Goal: Task Accomplishment & Management: Complete application form

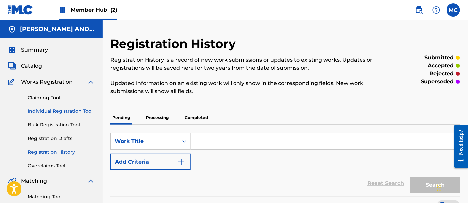
click at [40, 110] on link "Individual Registration Tool" at bounding box center [61, 111] width 67 height 7
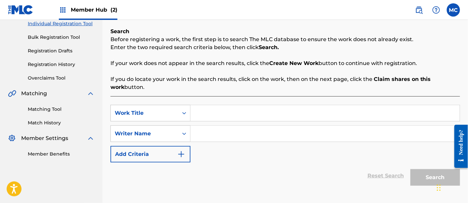
scroll to position [88, 0]
click at [251, 111] on input "Search Form" at bounding box center [325, 113] width 269 height 16
paste input "Best Damn Day of My Life"
type input "Best Damn Day of My Life"
click at [227, 130] on input "Search Form" at bounding box center [325, 133] width 269 height 16
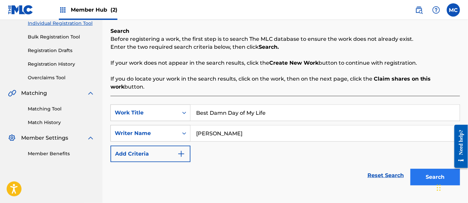
type input "[PERSON_NAME]"
click at [432, 175] on button "Search" at bounding box center [436, 176] width 50 height 17
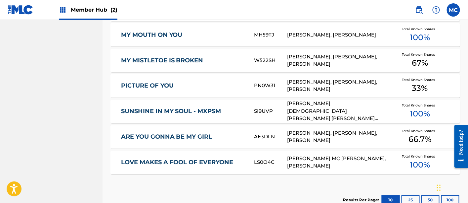
scroll to position [428, 0]
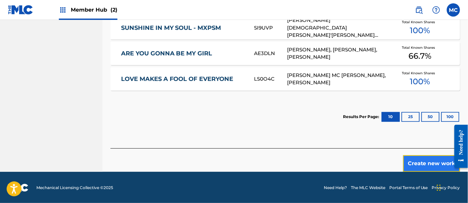
click at [425, 167] on button "Create new work" at bounding box center [431, 163] width 57 height 17
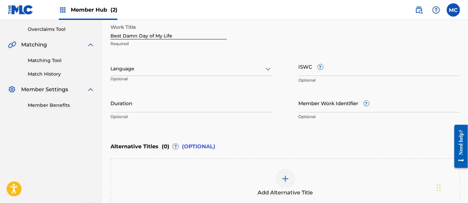
scroll to position [135, 0]
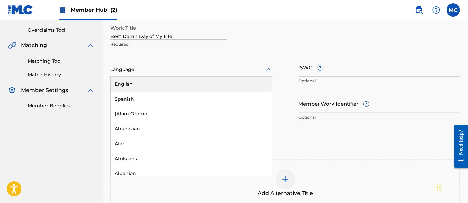
click at [205, 76] on div "Language" at bounding box center [192, 70] width 162 height 14
click at [208, 87] on div "English" at bounding box center [191, 83] width 161 height 15
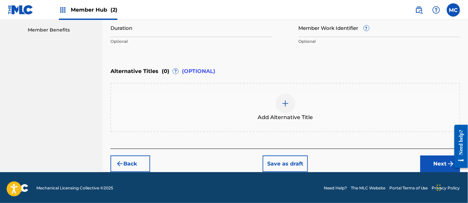
scroll to position [211, 0]
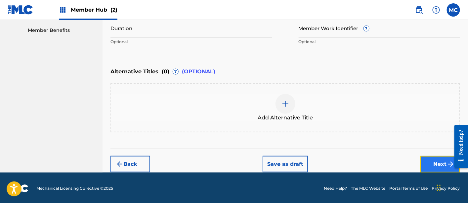
click at [434, 166] on button "Next" at bounding box center [441, 164] width 40 height 17
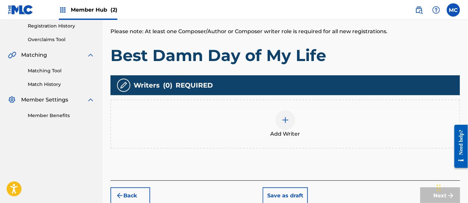
scroll to position [126, 0]
click at [277, 131] on span "Add Writer" at bounding box center [286, 134] width 30 height 8
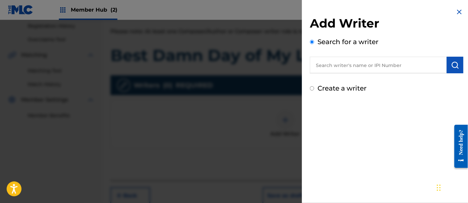
click at [338, 67] on input "text" at bounding box center [378, 65] width 137 height 17
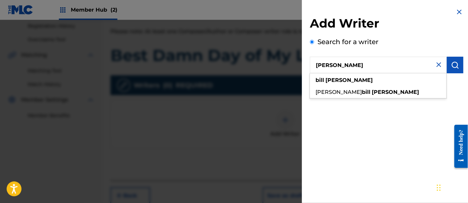
type input "[PERSON_NAME]"
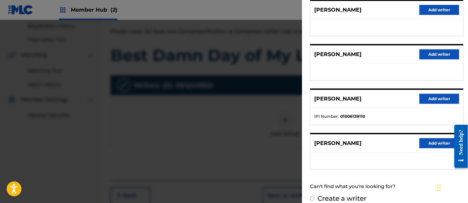
scroll to position [132, 0]
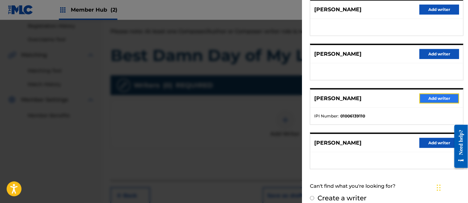
click at [424, 100] on button "Add writer" at bounding box center [440, 98] width 40 height 10
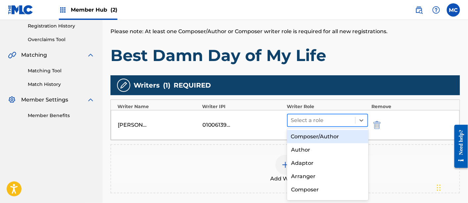
click at [347, 121] on div at bounding box center [321, 120] width 61 height 9
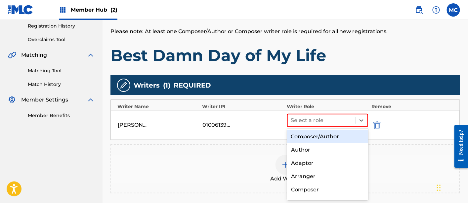
click at [338, 133] on div "Composer/Author" at bounding box center [327, 136] width 81 height 13
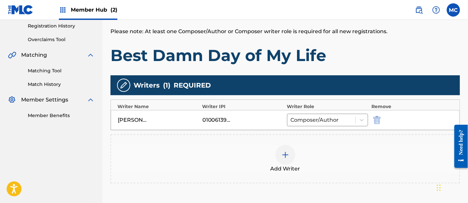
click at [282, 157] on img at bounding box center [286, 155] width 8 height 8
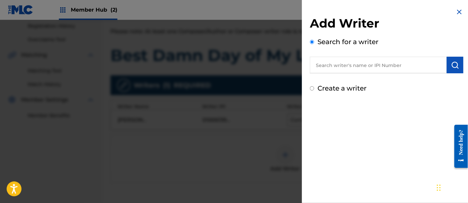
click at [321, 65] on input "text" at bounding box center [378, 65] width 137 height 17
paste input "00848870193"
drag, startPoint x: 321, startPoint y: 65, endPoint x: 312, endPoint y: 66, distance: 9.0
click at [312, 66] on input "00848870193" at bounding box center [378, 65] width 137 height 17
click at [329, 66] on input "00848870193" at bounding box center [378, 65] width 137 height 17
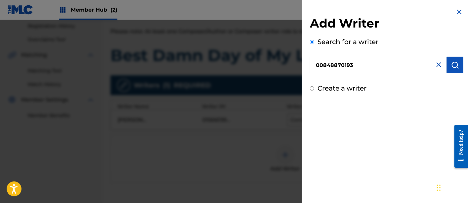
type input "00848870193"
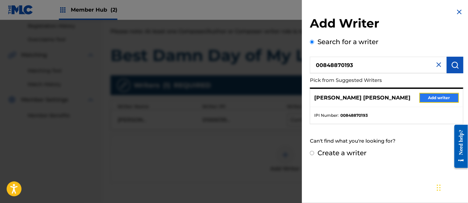
click at [422, 98] on button "Add writer" at bounding box center [440, 98] width 40 height 10
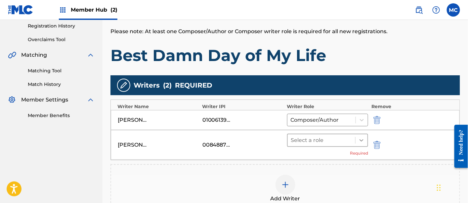
click at [364, 139] on icon at bounding box center [361, 140] width 7 height 7
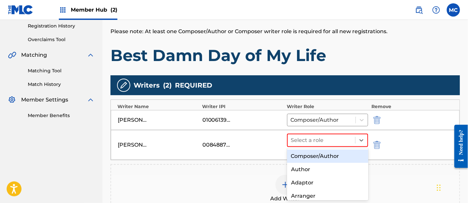
click at [333, 157] on div "Composer/Author" at bounding box center [327, 155] width 81 height 13
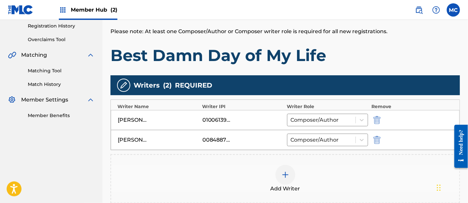
click at [276, 171] on div at bounding box center [286, 174] width 20 height 20
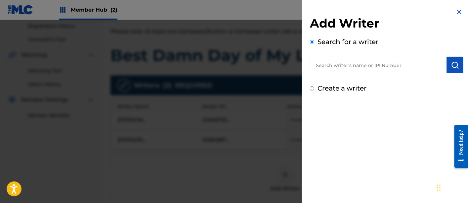
click at [326, 68] on input "text" at bounding box center [378, 65] width 137 height 17
paste input "00142824976"
click at [326, 68] on input "00142824976" at bounding box center [378, 65] width 137 height 17
type input "00142824976"
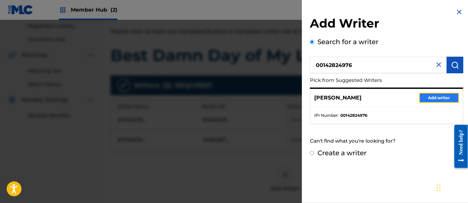
click at [432, 96] on button "Add writer" at bounding box center [440, 98] width 40 height 10
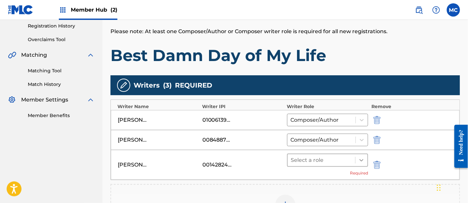
click at [366, 156] on div at bounding box center [362, 160] width 12 height 12
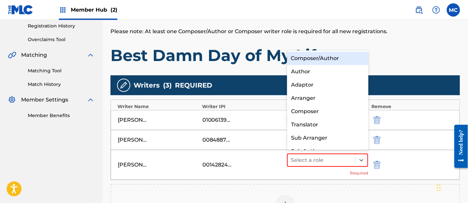
click at [346, 56] on div "Composer/Author" at bounding box center [327, 58] width 81 height 13
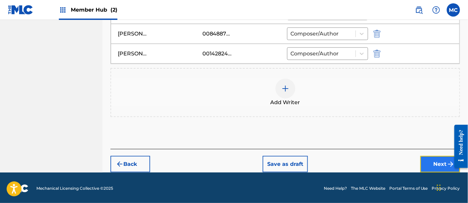
click at [431, 159] on button "Next" at bounding box center [441, 164] width 40 height 17
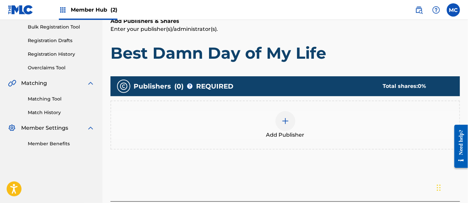
scroll to position [98, 0]
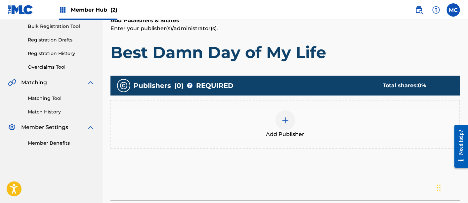
click at [291, 126] on div at bounding box center [286, 120] width 20 height 20
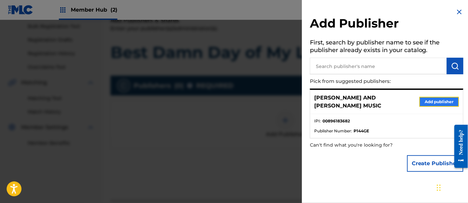
click at [424, 100] on button "Add publisher" at bounding box center [440, 102] width 40 height 10
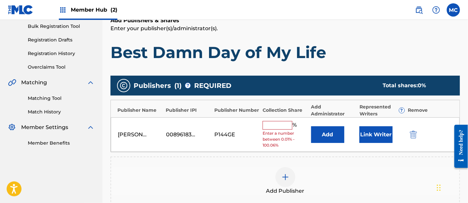
click at [272, 125] on input "text" at bounding box center [278, 125] width 30 height 9
type input "33.34"
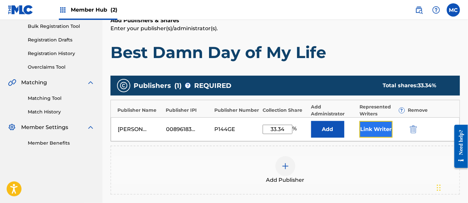
click at [376, 125] on button "Link Writer" at bounding box center [376, 129] width 33 height 17
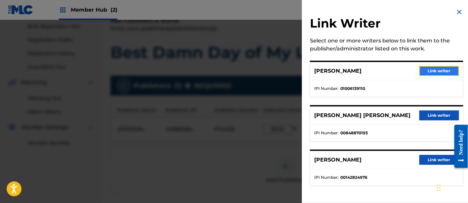
click at [430, 72] on button "Link writer" at bounding box center [440, 71] width 40 height 10
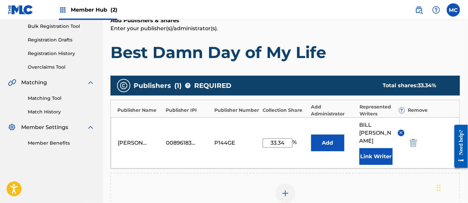
scroll to position [215, 0]
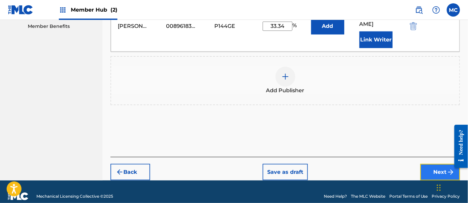
click at [434, 163] on button "Next" at bounding box center [441, 171] width 40 height 17
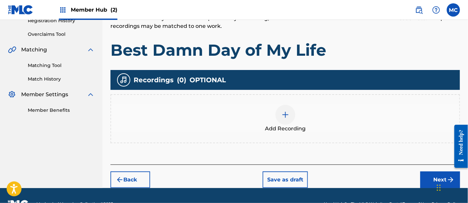
scroll to position [132, 0]
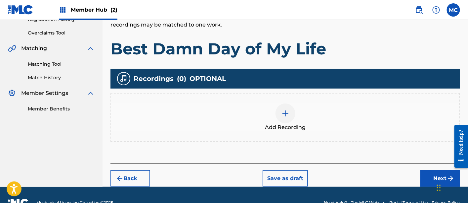
click at [289, 113] on img at bounding box center [286, 113] width 8 height 8
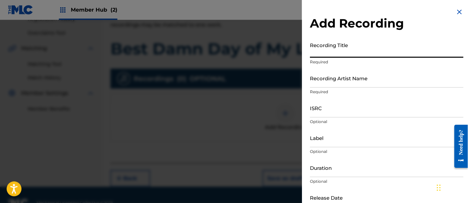
click at [338, 50] on input "Recording Title" at bounding box center [387, 48] width 154 height 19
paste input "Best Damn Day of My Life"
type input "Best Damn Day of My Life"
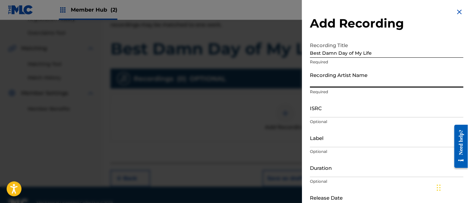
click at [320, 80] on input "Recording Artist Name" at bounding box center [387, 78] width 154 height 19
type input "[PERSON_NAME]"
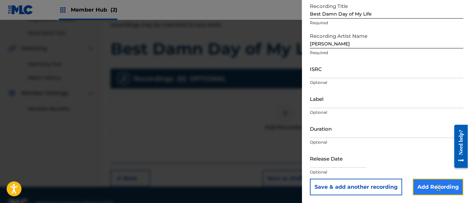
click at [418, 190] on input "Add Recording" at bounding box center [438, 186] width 51 height 17
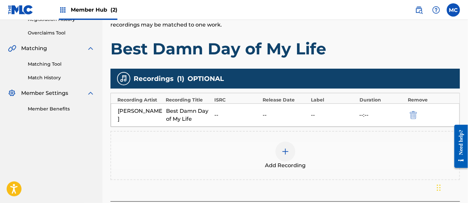
scroll to position [185, 0]
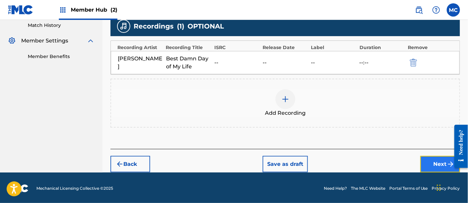
click at [431, 164] on button "Next" at bounding box center [441, 164] width 40 height 17
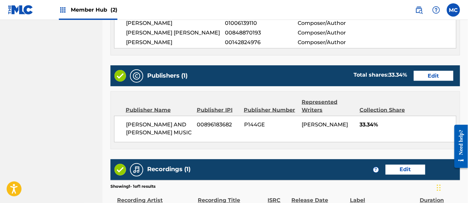
scroll to position [386, 0]
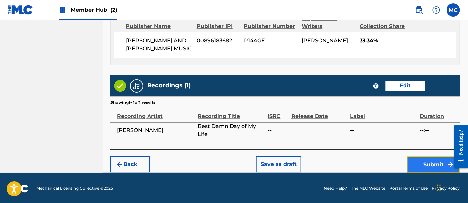
click at [421, 164] on button "Submit" at bounding box center [433, 164] width 53 height 17
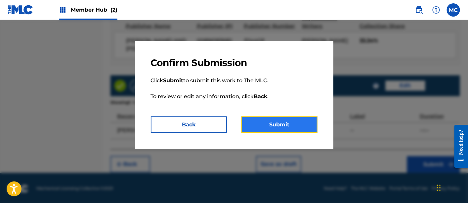
click at [305, 125] on button "Submit" at bounding box center [280, 124] width 76 height 17
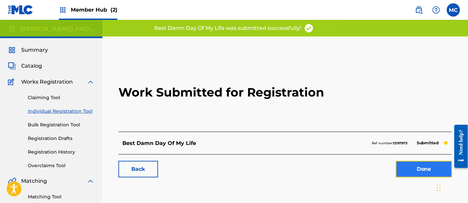
click at [409, 169] on link "Done" at bounding box center [424, 169] width 56 height 17
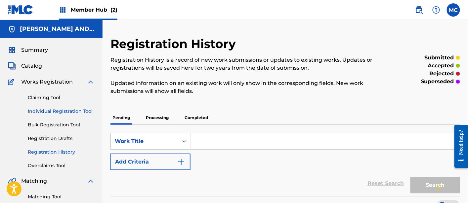
click at [79, 113] on link "Individual Registration Tool" at bounding box center [61, 111] width 67 height 7
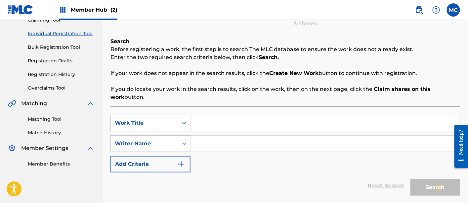
scroll to position [88, 0]
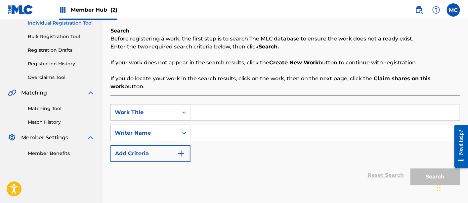
click at [220, 115] on input "Search Form" at bounding box center [325, 112] width 269 height 16
paste input "Good Times"
type input "Good Times"
click at [206, 135] on input "Search Form" at bounding box center [325, 133] width 269 height 16
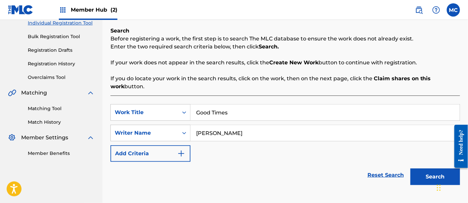
type input "[PERSON_NAME]"
click at [411, 168] on button "Search" at bounding box center [436, 176] width 50 height 17
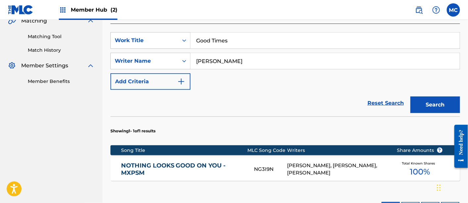
scroll to position [250, 0]
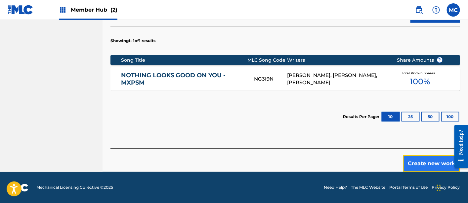
click at [414, 163] on button "Create new work" at bounding box center [431, 163] width 57 height 17
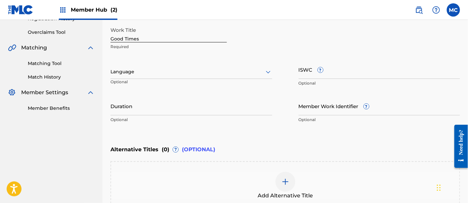
scroll to position [132, 0]
click at [191, 76] on div at bounding box center [192, 72] width 162 height 8
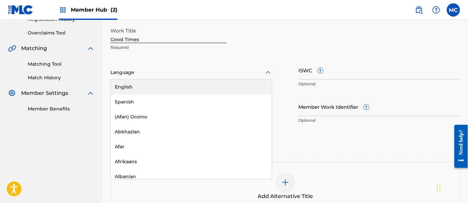
click at [188, 90] on div "English" at bounding box center [191, 86] width 161 height 15
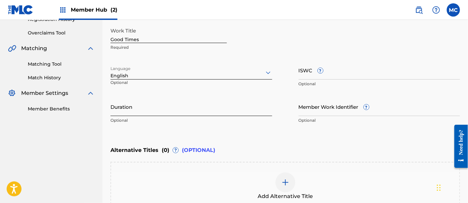
scroll to position [211, 0]
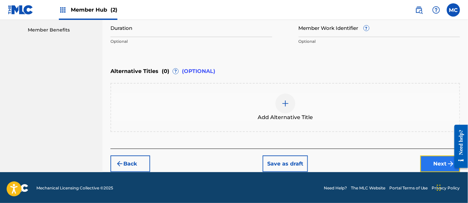
click at [439, 162] on button "Next" at bounding box center [441, 163] width 40 height 17
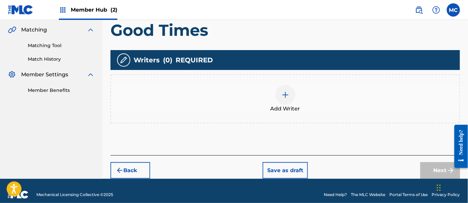
scroll to position [151, 0]
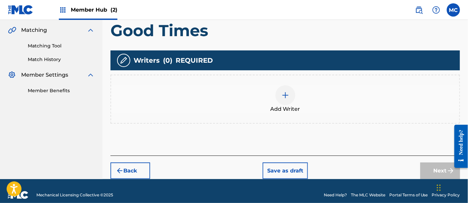
click at [283, 92] on img at bounding box center [286, 95] width 8 height 8
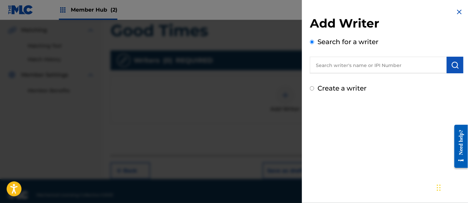
click at [346, 68] on input "text" at bounding box center [378, 65] width 137 height 17
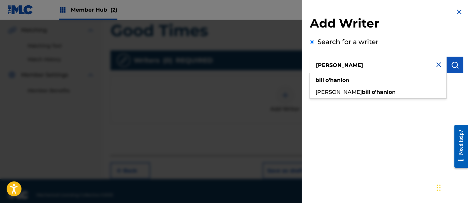
type input "[PERSON_NAME]"
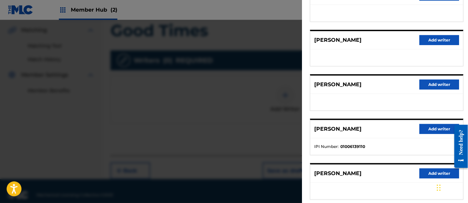
scroll to position [104, 0]
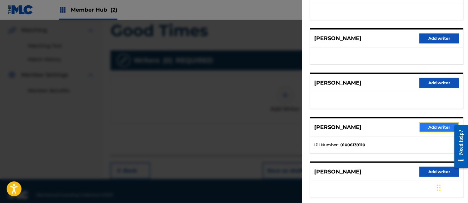
click at [425, 126] on button "Add writer" at bounding box center [440, 127] width 40 height 10
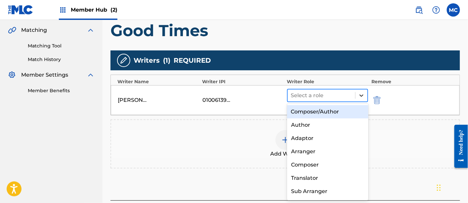
click at [365, 95] on icon at bounding box center [361, 95] width 7 height 7
click at [351, 110] on div "Composer/Author" at bounding box center [327, 111] width 81 height 13
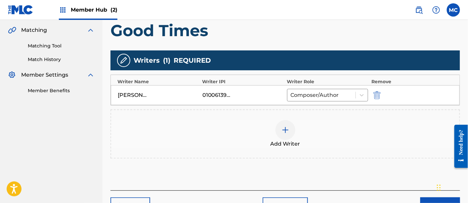
click at [287, 131] on img at bounding box center [286, 130] width 8 height 8
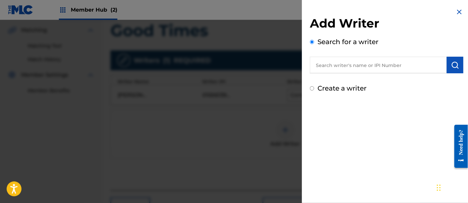
click at [323, 62] on input "text" at bounding box center [378, 65] width 137 height 17
paste input "00523060890"
click at [328, 67] on input "00523060890" at bounding box center [378, 65] width 137 height 17
type input "00523060890"
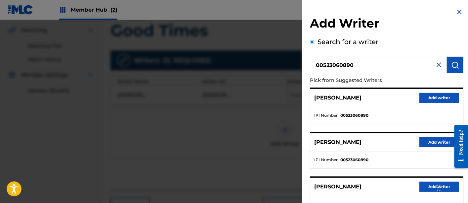
scroll to position [94, 0]
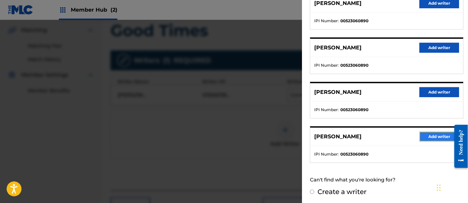
click at [435, 134] on button "Add writer" at bounding box center [440, 136] width 40 height 10
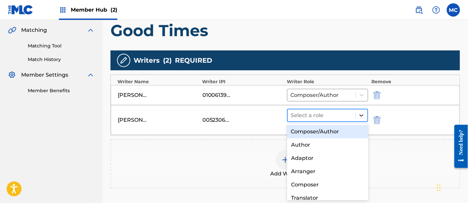
click at [358, 115] on div at bounding box center [362, 115] width 12 height 12
click at [337, 128] on div "Composer/Author" at bounding box center [327, 131] width 81 height 13
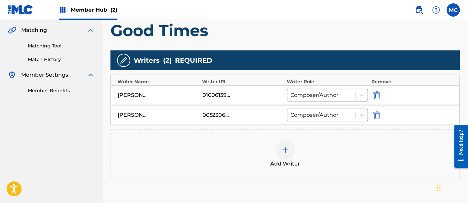
scroll to position [212, 0]
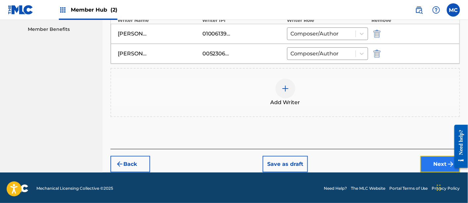
click at [428, 161] on button "Next" at bounding box center [441, 164] width 40 height 17
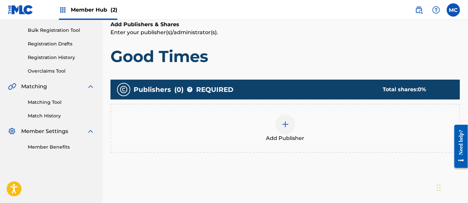
scroll to position [97, 0]
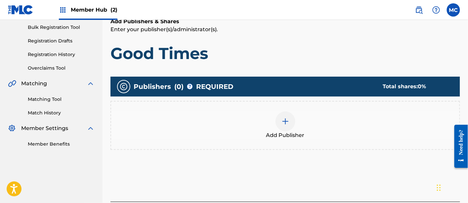
click at [299, 120] on div "Add Publisher" at bounding box center [285, 125] width 348 height 28
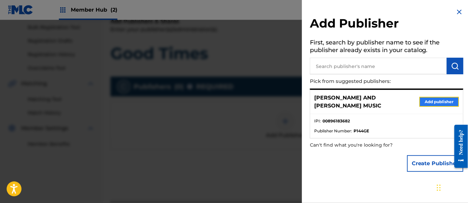
click at [435, 98] on button "Add publisher" at bounding box center [440, 102] width 40 height 10
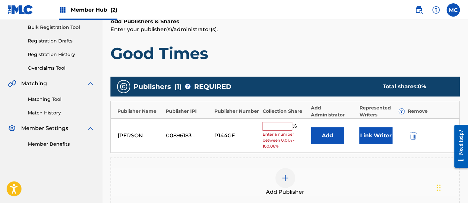
click at [276, 126] on input "text" at bounding box center [278, 126] width 30 height 9
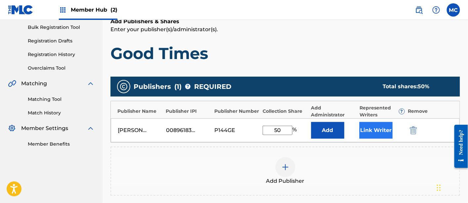
type input "50"
click at [367, 126] on button "Link Writer" at bounding box center [376, 130] width 33 height 17
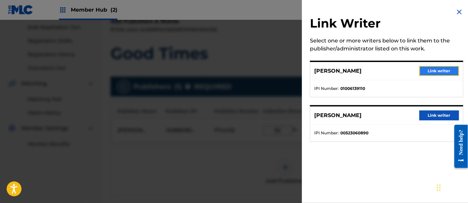
click at [438, 73] on button "Link writer" at bounding box center [440, 71] width 40 height 10
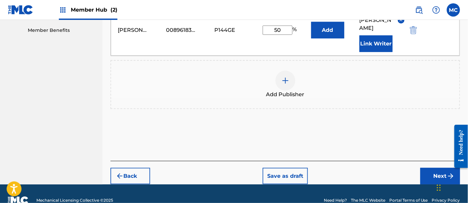
scroll to position [215, 0]
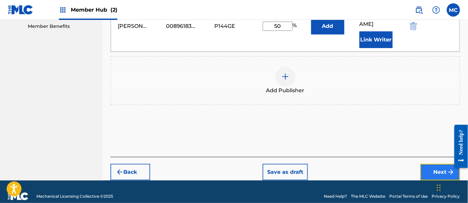
click at [429, 163] on button "Next" at bounding box center [441, 171] width 40 height 17
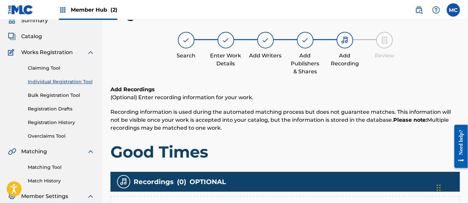
scroll to position [147, 0]
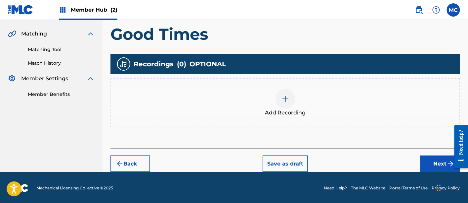
click at [286, 95] on img at bounding box center [286, 99] width 8 height 8
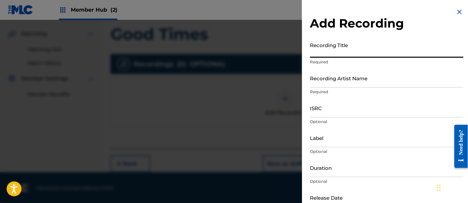
click at [332, 54] on input "Recording Title" at bounding box center [387, 48] width 154 height 19
type input "Good Times"
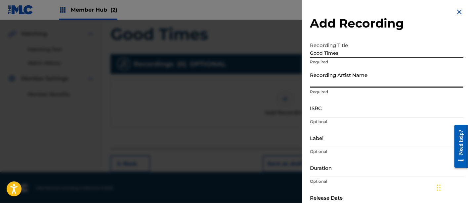
click at [336, 82] on input "Recording Artist Name" at bounding box center [387, 78] width 154 height 19
paste input "[PERSON_NAME]"
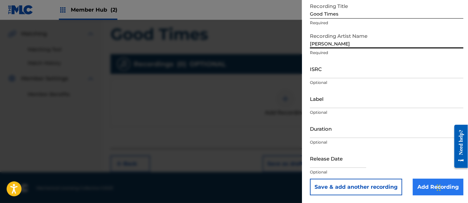
type input "[PERSON_NAME]"
click at [422, 186] on input "Add Recording" at bounding box center [438, 186] width 51 height 17
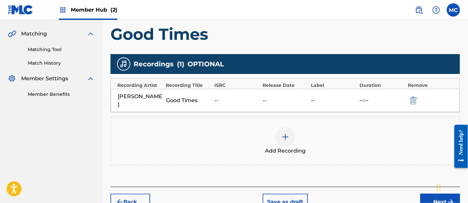
scroll to position [177, 0]
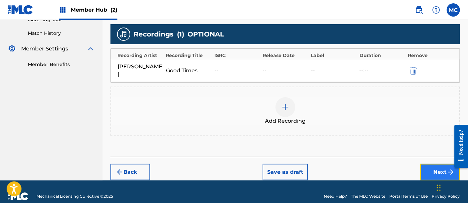
click at [431, 163] on button "Next" at bounding box center [441, 171] width 40 height 17
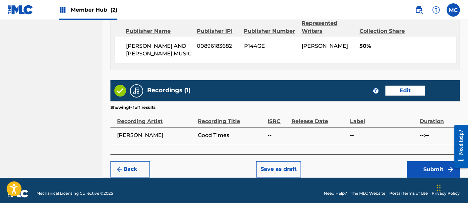
scroll to position [376, 0]
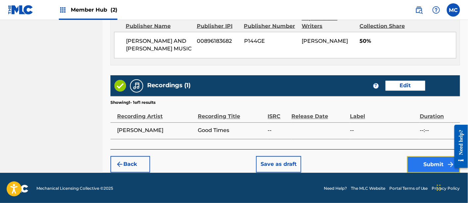
click at [430, 161] on button "Submit" at bounding box center [433, 164] width 53 height 17
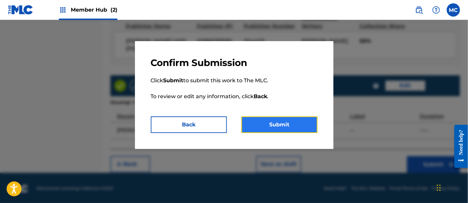
click at [313, 121] on button "Submit" at bounding box center [280, 124] width 76 height 17
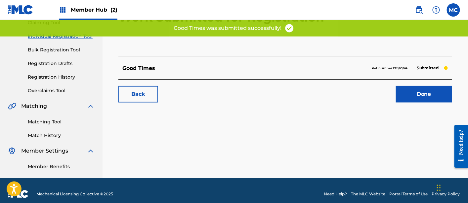
scroll to position [75, 0]
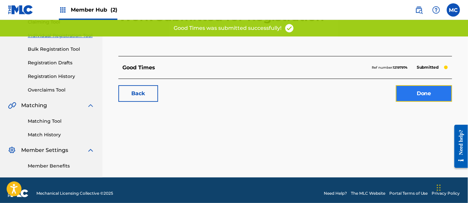
click at [413, 95] on link "Done" at bounding box center [424, 93] width 56 height 17
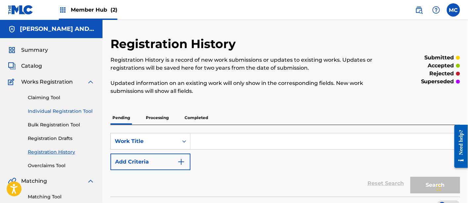
click at [75, 112] on link "Individual Registration Tool" at bounding box center [61, 111] width 67 height 7
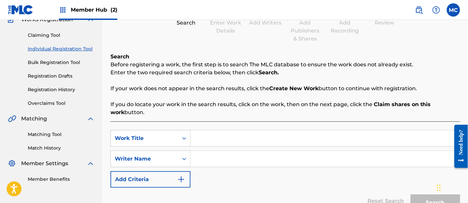
scroll to position [62, 0]
click at [215, 139] on input "Search Form" at bounding box center [325, 138] width 269 height 16
paste input "Just Like [DEMOGRAPHIC_DATA]"
type input "Just Like [DEMOGRAPHIC_DATA]"
click at [213, 162] on input "Search Form" at bounding box center [325, 159] width 269 height 16
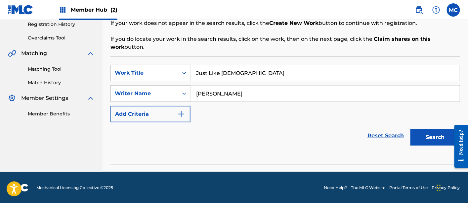
scroll to position [127, 0]
type input "[PERSON_NAME]"
click at [432, 136] on button "Search" at bounding box center [436, 137] width 50 height 17
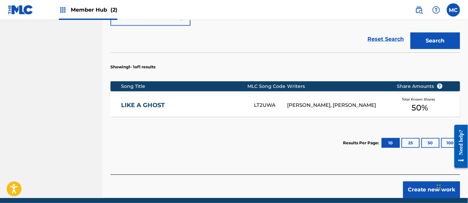
scroll to position [250, 0]
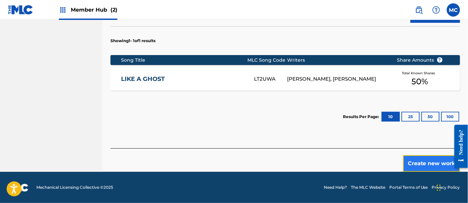
click at [418, 162] on button "Create new work" at bounding box center [431, 163] width 57 height 17
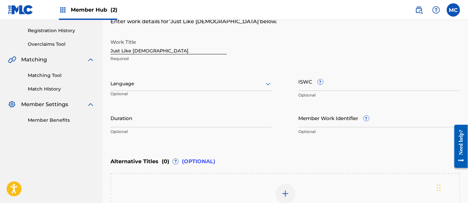
scroll to position [121, 0]
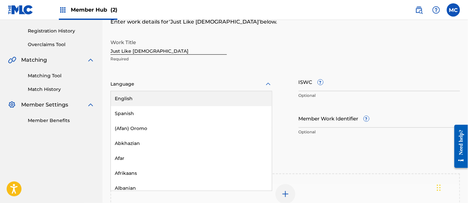
click at [179, 86] on div at bounding box center [192, 84] width 162 height 8
click at [179, 103] on div "English" at bounding box center [191, 98] width 161 height 15
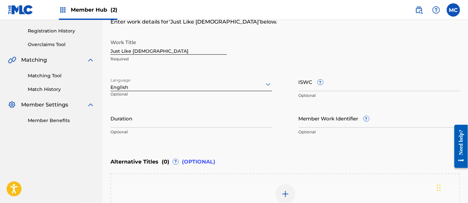
scroll to position [211, 0]
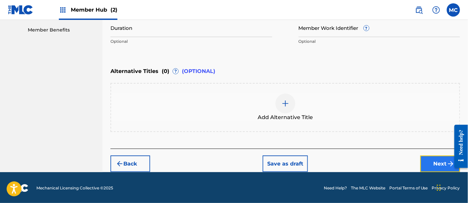
click at [435, 167] on button "Next" at bounding box center [441, 163] width 40 height 17
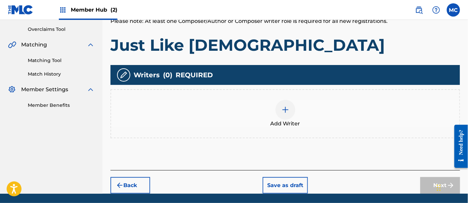
scroll to position [136, 0]
click at [267, 118] on div "Add Writer" at bounding box center [285, 114] width 348 height 28
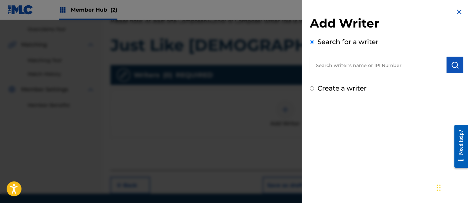
click at [348, 69] on input "text" at bounding box center [378, 65] width 137 height 17
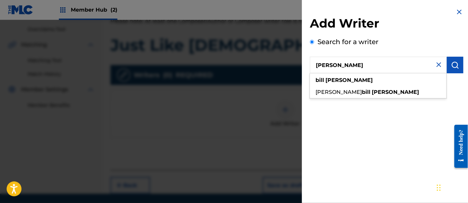
type input "[PERSON_NAME]"
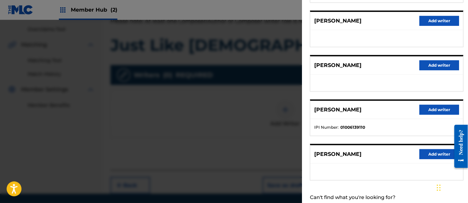
scroll to position [139, 0]
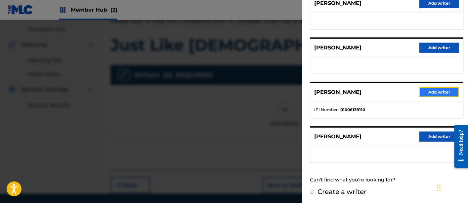
click at [437, 90] on button "Add writer" at bounding box center [440, 92] width 40 height 10
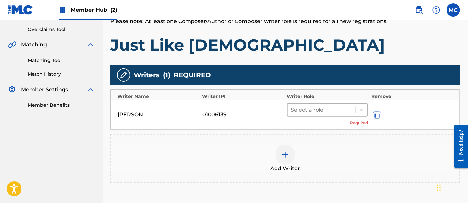
click at [356, 107] on span at bounding box center [355, 110] width 0 height 7
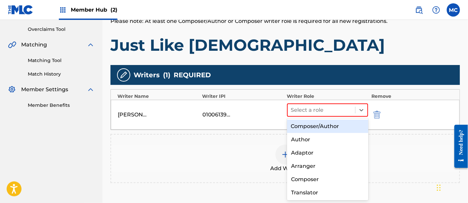
click at [330, 128] on div "Composer/Author" at bounding box center [327, 125] width 81 height 13
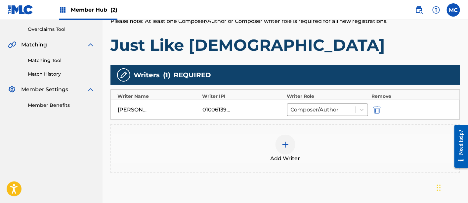
click at [282, 144] on img at bounding box center [286, 144] width 8 height 8
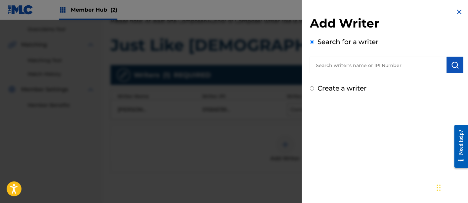
click at [327, 57] on input "text" at bounding box center [378, 65] width 137 height 17
paste input "00536846619"
click at [327, 67] on input "00536846619" at bounding box center [378, 65] width 137 height 17
type input "00536846619"
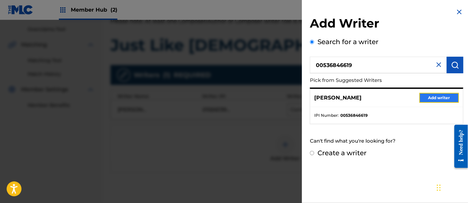
click at [425, 97] on button "Add writer" at bounding box center [440, 98] width 40 height 10
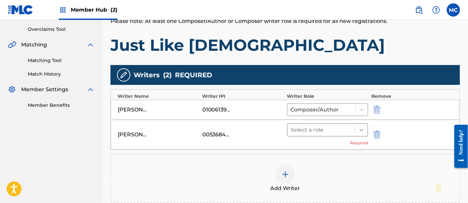
click at [363, 131] on icon at bounding box center [361, 129] width 7 height 7
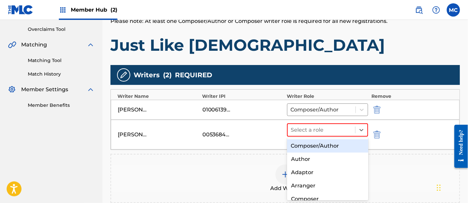
click at [341, 146] on div "Composer/Author" at bounding box center [327, 145] width 81 height 13
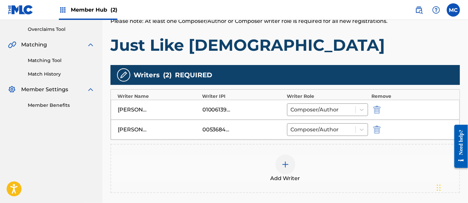
click at [283, 161] on img at bounding box center [286, 164] width 8 height 8
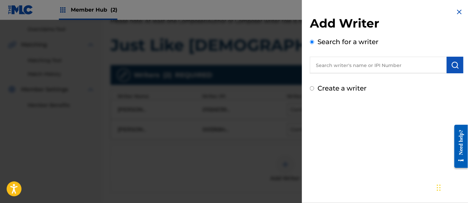
click at [333, 60] on input "text" at bounding box center [378, 65] width 137 height 17
paste input "00840645343"
click at [328, 66] on input "00840645343" at bounding box center [378, 65] width 137 height 17
type input "00840645343"
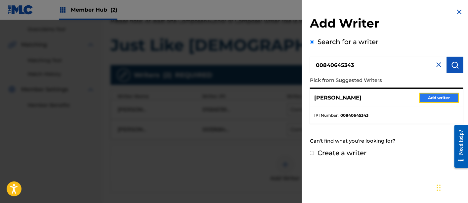
click at [435, 97] on button "Add writer" at bounding box center [440, 98] width 40 height 10
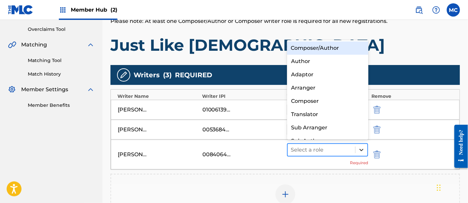
click at [361, 149] on icon at bounding box center [361, 149] width 7 height 7
click at [330, 46] on div "Composer/Author" at bounding box center [327, 47] width 81 height 13
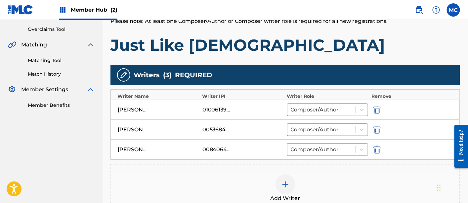
scroll to position [232, 0]
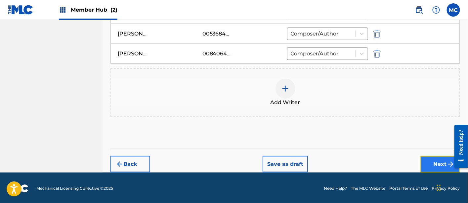
click at [435, 158] on button "Next" at bounding box center [441, 164] width 40 height 17
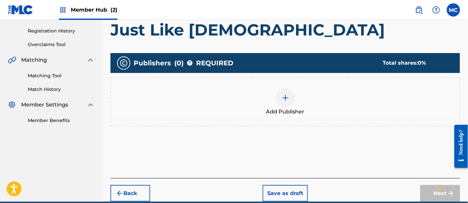
scroll to position [121, 0]
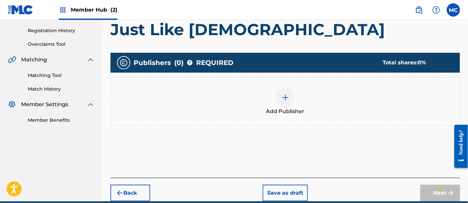
click at [286, 110] on span "Add Publisher" at bounding box center [285, 111] width 38 height 8
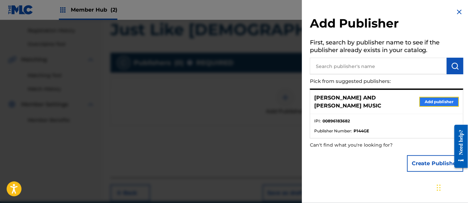
click at [424, 98] on button "Add publisher" at bounding box center [440, 102] width 40 height 10
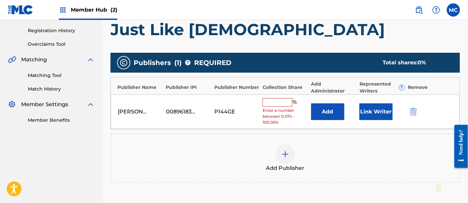
click at [278, 102] on input "text" at bounding box center [278, 102] width 30 height 9
type input "33.34"
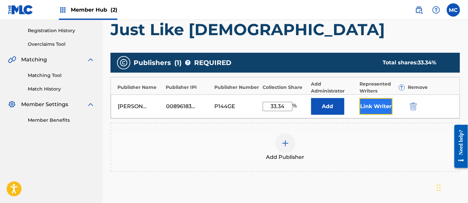
click at [367, 112] on button "Link Writer" at bounding box center [376, 106] width 33 height 17
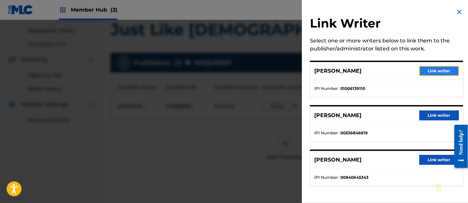
click at [427, 71] on button "Link writer" at bounding box center [440, 71] width 40 height 10
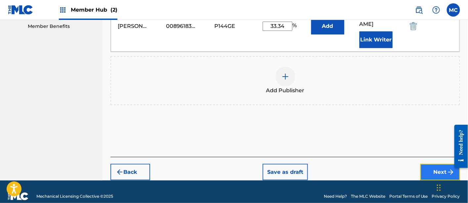
click at [433, 166] on button "Next" at bounding box center [441, 171] width 40 height 17
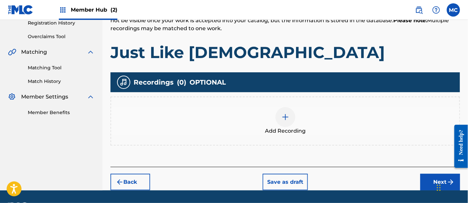
scroll to position [129, 0]
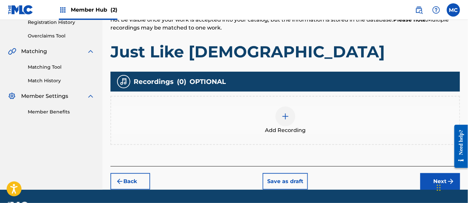
click at [290, 123] on div at bounding box center [286, 116] width 20 height 20
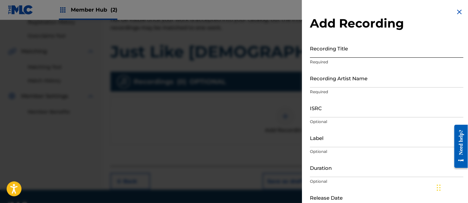
click at [319, 50] on input "Recording Title" at bounding box center [387, 48] width 154 height 19
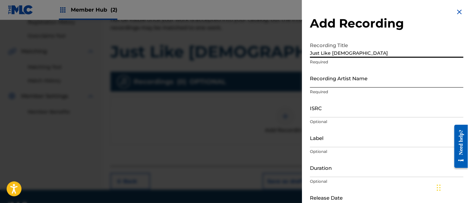
type input "Just Like [DEMOGRAPHIC_DATA]"
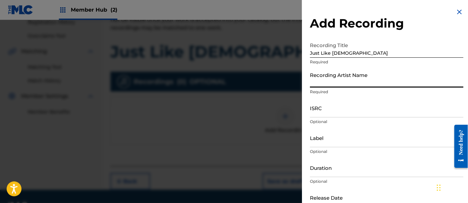
click at [317, 83] on input "Recording Artist Name" at bounding box center [387, 78] width 154 height 19
paste input "[PERSON_NAME]"
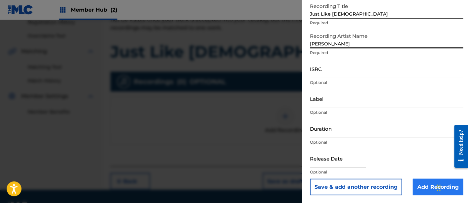
type input "[PERSON_NAME]"
click at [414, 187] on input "Add Recording" at bounding box center [438, 186] width 51 height 17
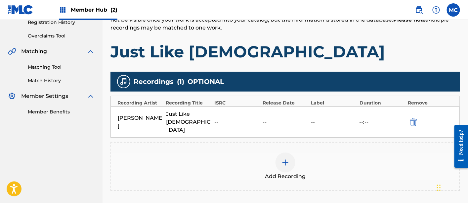
scroll to position [185, 0]
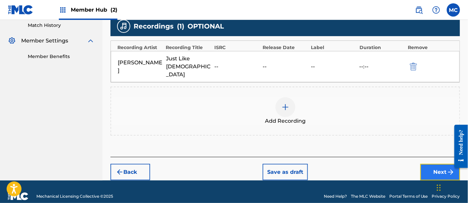
click at [425, 163] on button "Next" at bounding box center [441, 171] width 40 height 17
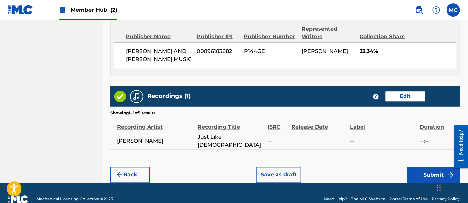
scroll to position [386, 0]
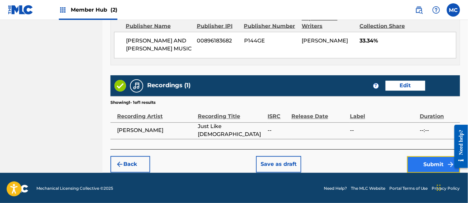
click at [423, 165] on button "Submit" at bounding box center [433, 164] width 53 height 17
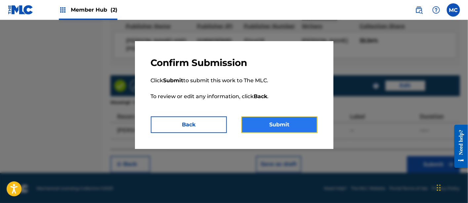
click at [292, 130] on button "Submit" at bounding box center [280, 124] width 76 height 17
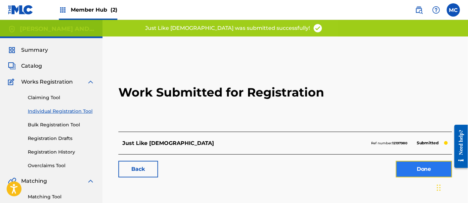
click at [410, 173] on link "Done" at bounding box center [424, 169] width 56 height 17
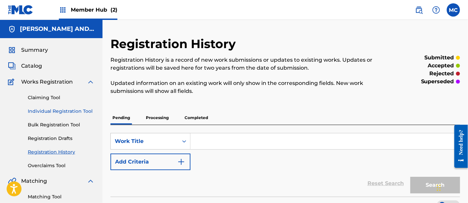
click at [69, 110] on link "Individual Registration Tool" at bounding box center [61, 111] width 67 height 7
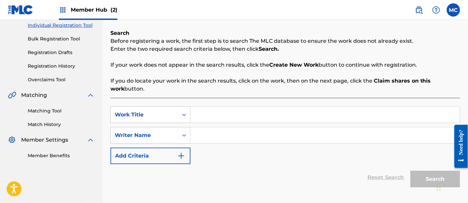
scroll to position [117, 0]
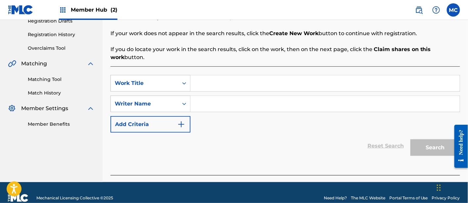
click at [231, 85] on input "Search Form" at bounding box center [325, 83] width 269 height 16
paste input "Cast Your Spell"
type input "Cast Your Spell"
click at [219, 102] on input "Search Form" at bounding box center [325, 104] width 269 height 16
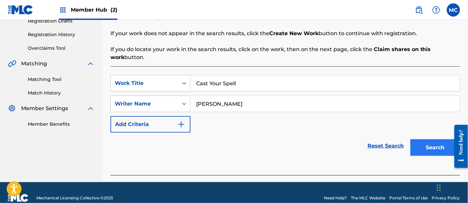
type input "[PERSON_NAME]"
click at [431, 148] on button "Search" at bounding box center [436, 147] width 50 height 17
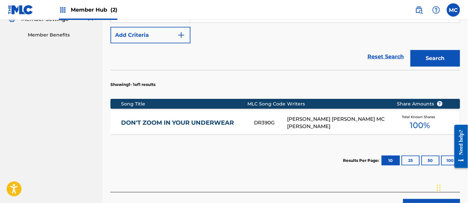
scroll to position [250, 0]
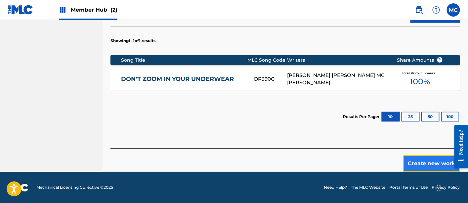
click at [436, 161] on button "Create new work" at bounding box center [431, 163] width 57 height 17
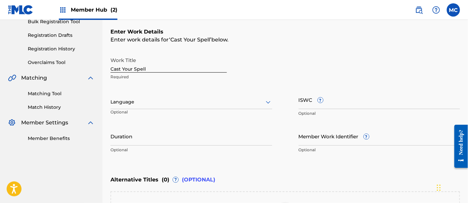
scroll to position [102, 0]
click at [171, 97] on div "Language" at bounding box center [192, 103] width 162 height 14
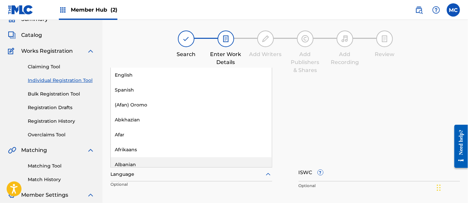
scroll to position [30, 0]
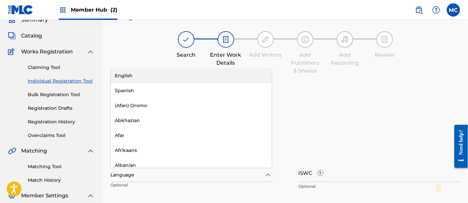
click at [160, 74] on div "English" at bounding box center [191, 75] width 161 height 15
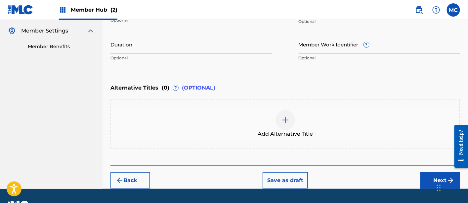
scroll to position [211, 0]
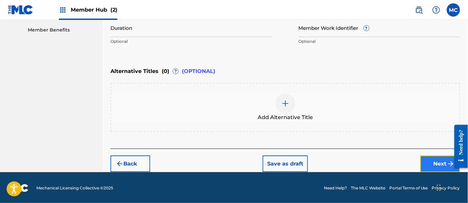
click at [444, 160] on button "Next" at bounding box center [441, 163] width 40 height 17
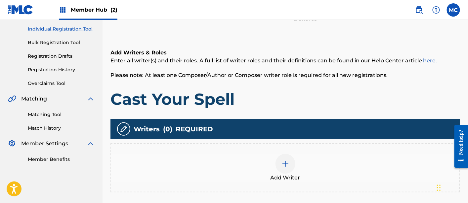
scroll to position [146, 0]
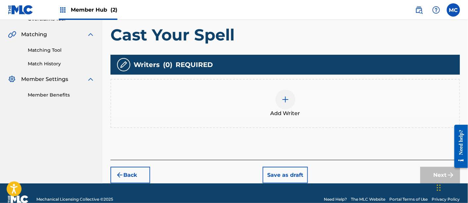
click at [279, 99] on div at bounding box center [286, 99] width 20 height 20
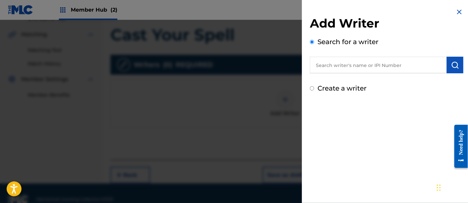
click at [388, 64] on input "text" at bounding box center [378, 65] width 137 height 17
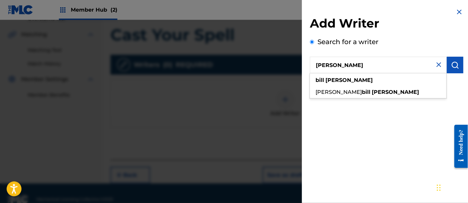
type input "[PERSON_NAME]"
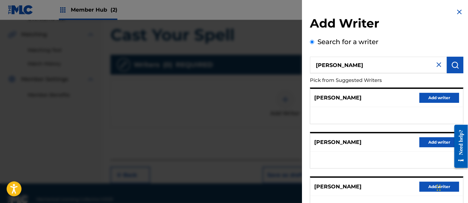
scroll to position [93, 0]
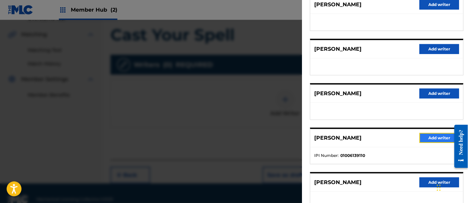
click at [441, 135] on button "Add writer" at bounding box center [440, 138] width 40 height 10
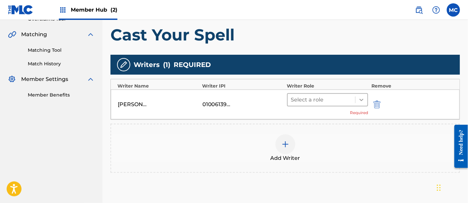
click at [363, 97] on icon at bounding box center [361, 99] width 7 height 7
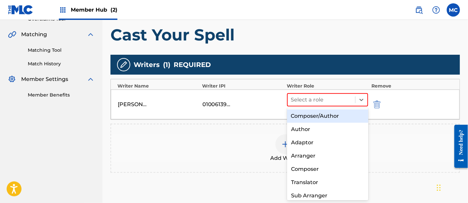
click at [337, 116] on div "Composer/Author" at bounding box center [327, 115] width 81 height 13
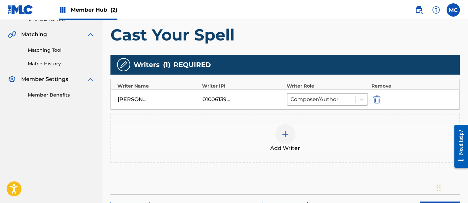
click at [289, 134] on div at bounding box center [286, 134] width 20 height 20
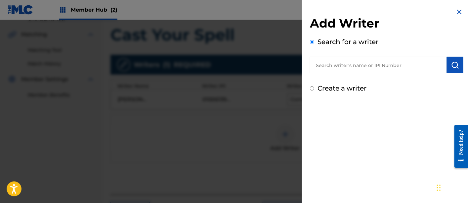
click at [329, 62] on input "text" at bounding box center [378, 65] width 137 height 17
paste input "00848870193"
click at [328, 67] on input "00848870193" at bounding box center [378, 65] width 137 height 17
type input "00848870193"
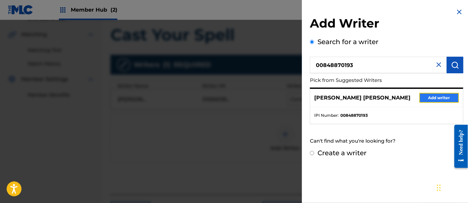
click at [432, 98] on button "Add writer" at bounding box center [440, 98] width 40 height 10
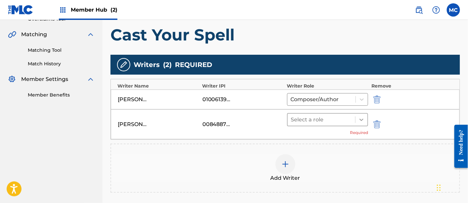
click at [360, 116] on icon at bounding box center [361, 119] width 7 height 7
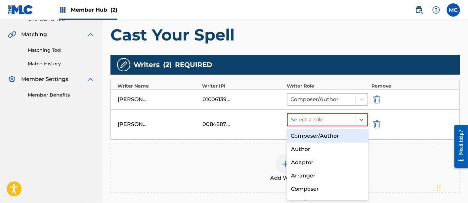
click at [336, 131] on div "Composer/Author" at bounding box center [327, 135] width 81 height 13
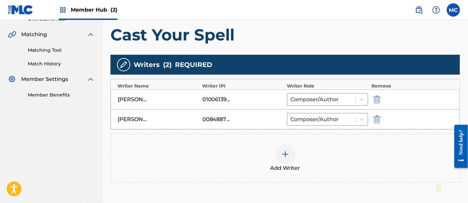
click at [269, 162] on div "Add Writer" at bounding box center [285, 158] width 348 height 28
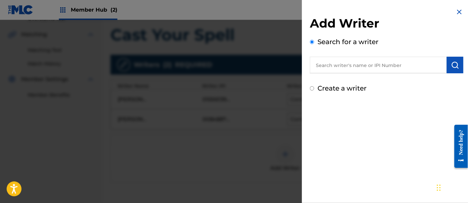
click at [323, 62] on input "text" at bounding box center [378, 65] width 137 height 17
paste input "00142824976"
click at [329, 70] on input "00142824976" at bounding box center [378, 65] width 137 height 17
type input "00142824976"
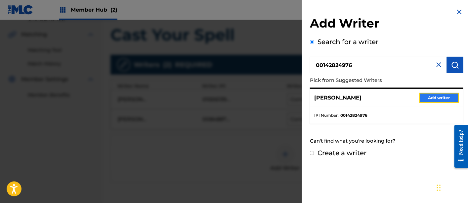
click at [434, 96] on button "Add writer" at bounding box center [440, 98] width 40 height 10
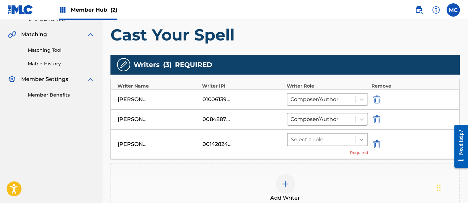
click at [361, 139] on icon at bounding box center [361, 139] width 7 height 7
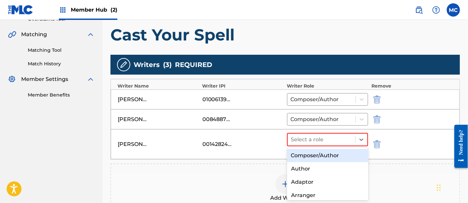
click at [327, 153] on div "Composer/Author" at bounding box center [327, 155] width 81 height 13
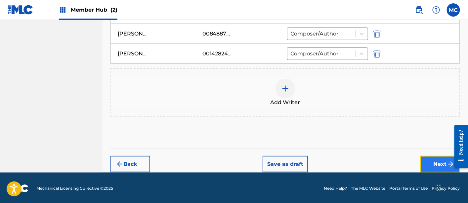
click at [441, 164] on button "Next" at bounding box center [441, 164] width 40 height 17
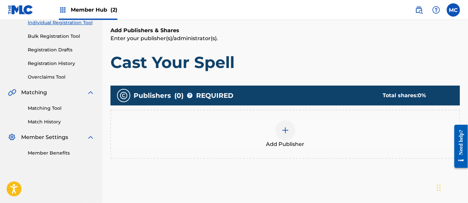
scroll to position [92, 0]
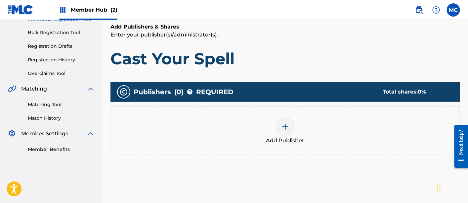
click at [294, 117] on div "Add Publisher" at bounding box center [285, 130] width 348 height 28
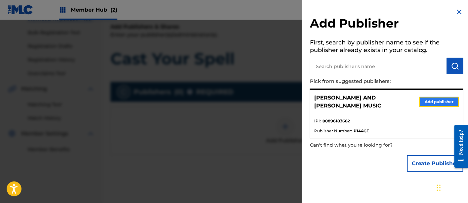
click at [430, 99] on button "Add publisher" at bounding box center [440, 102] width 40 height 10
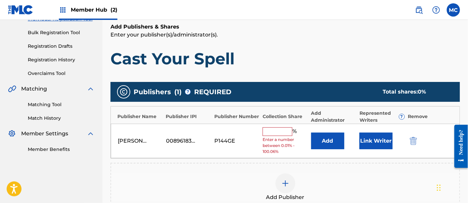
click at [277, 131] on input "text" at bounding box center [278, 131] width 30 height 9
type input "33.34"
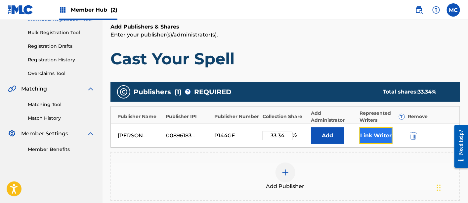
click at [378, 136] on button "Link Writer" at bounding box center [376, 135] width 33 height 17
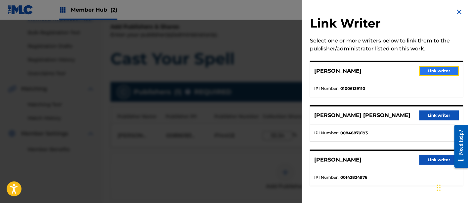
click at [439, 69] on button "Link writer" at bounding box center [440, 71] width 40 height 10
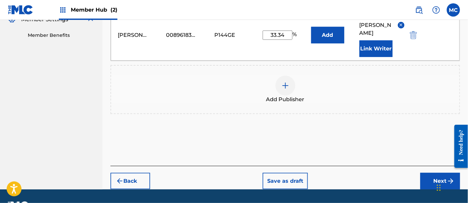
scroll to position [208, 0]
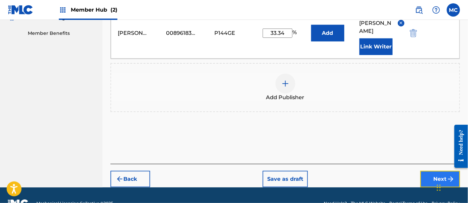
click at [429, 170] on button "Next" at bounding box center [441, 178] width 40 height 17
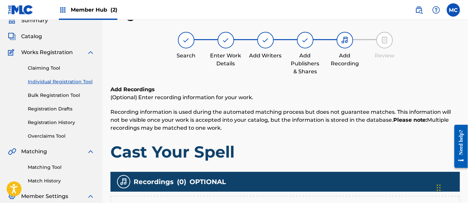
scroll to position [126, 0]
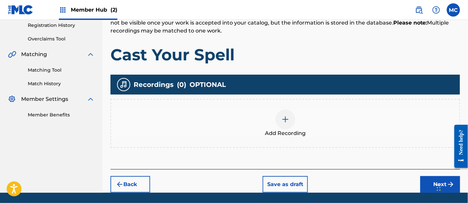
click at [274, 114] on div "Add Recording" at bounding box center [285, 123] width 348 height 28
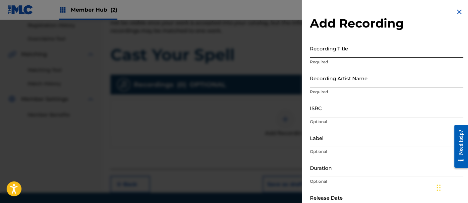
click at [317, 50] on input "Recording Title" at bounding box center [387, 48] width 154 height 19
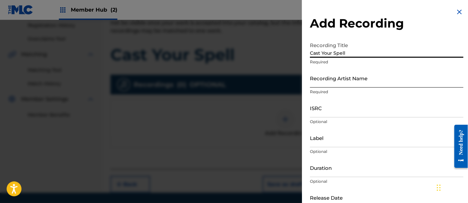
type input "Cast Your Spell"
click at [323, 83] on input "Recording Artist Name" at bounding box center [387, 78] width 154 height 19
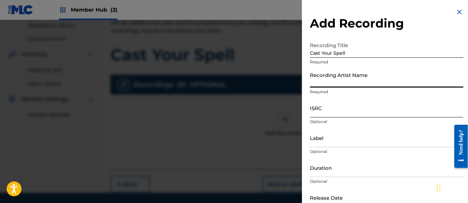
type input "[PERSON_NAME]"
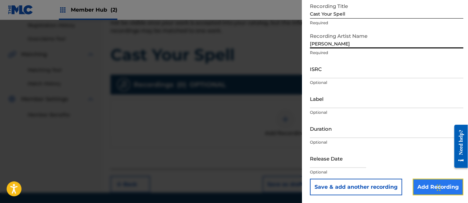
click at [421, 189] on input "Add Recording" at bounding box center [438, 186] width 51 height 17
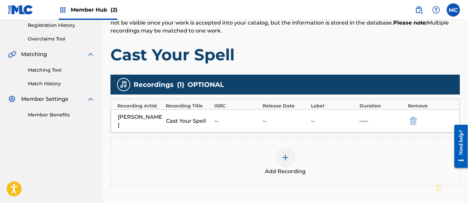
scroll to position [177, 0]
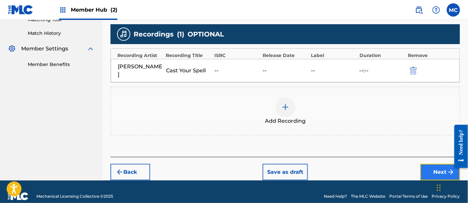
click at [433, 168] on button "Next" at bounding box center [441, 171] width 40 height 17
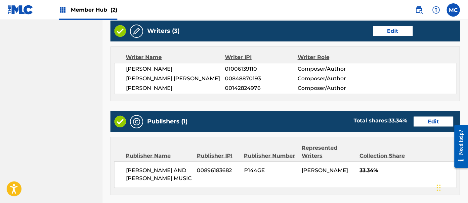
scroll to position [386, 0]
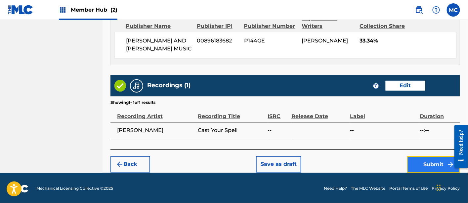
click at [429, 161] on button "Submit" at bounding box center [433, 164] width 53 height 17
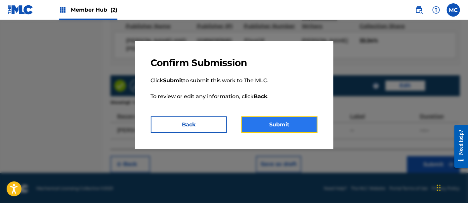
click at [282, 124] on button "Submit" at bounding box center [280, 124] width 76 height 17
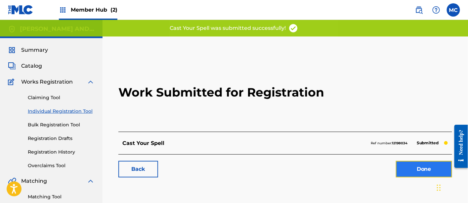
click at [410, 167] on link "Done" at bounding box center [424, 169] width 56 height 17
